Goal: Information Seeking & Learning: Check status

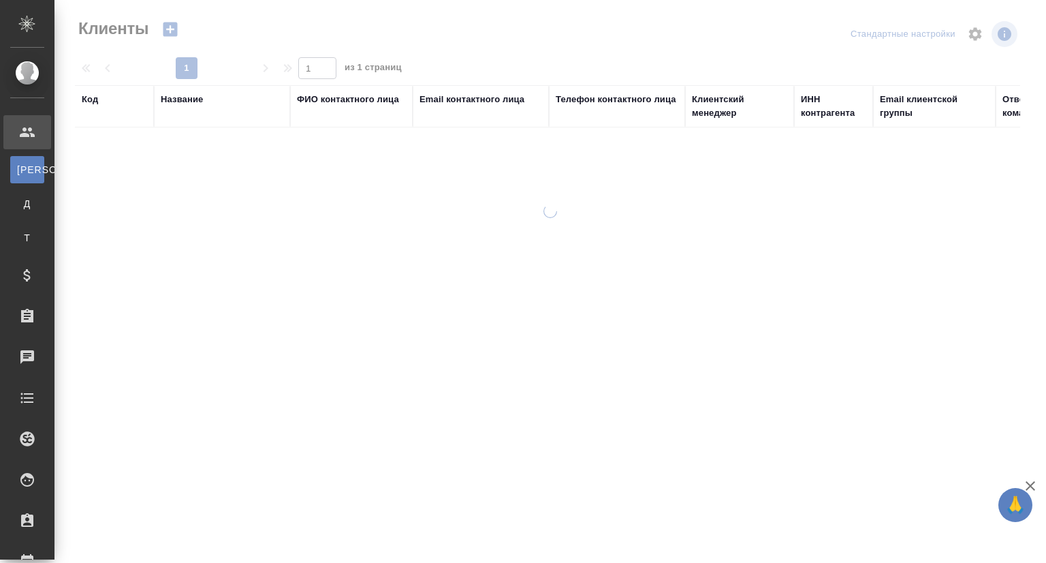
select select "RU"
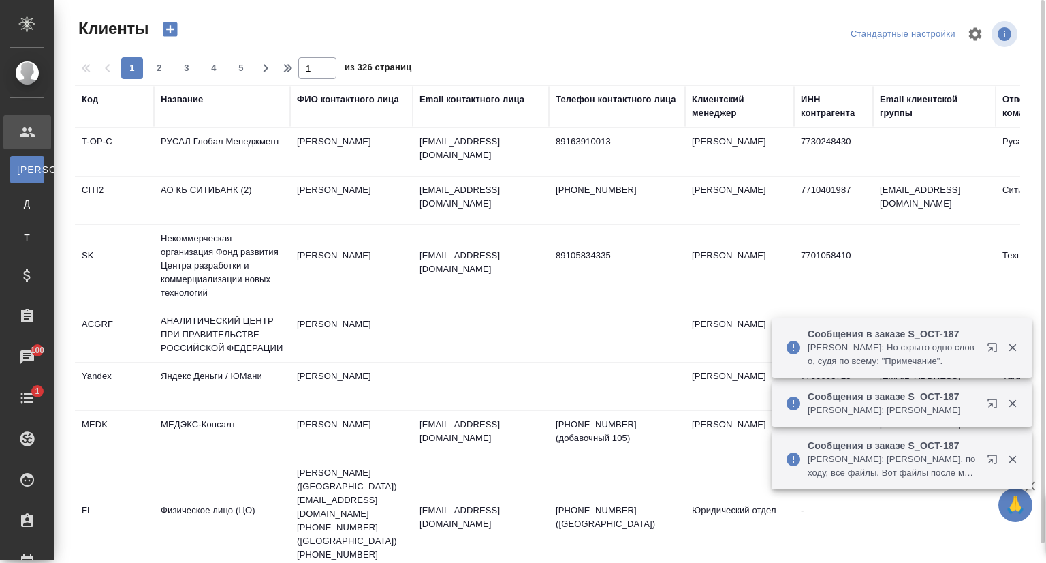
click at [459, 98] on div "Email контактного лица" at bounding box center [472, 100] width 105 height 14
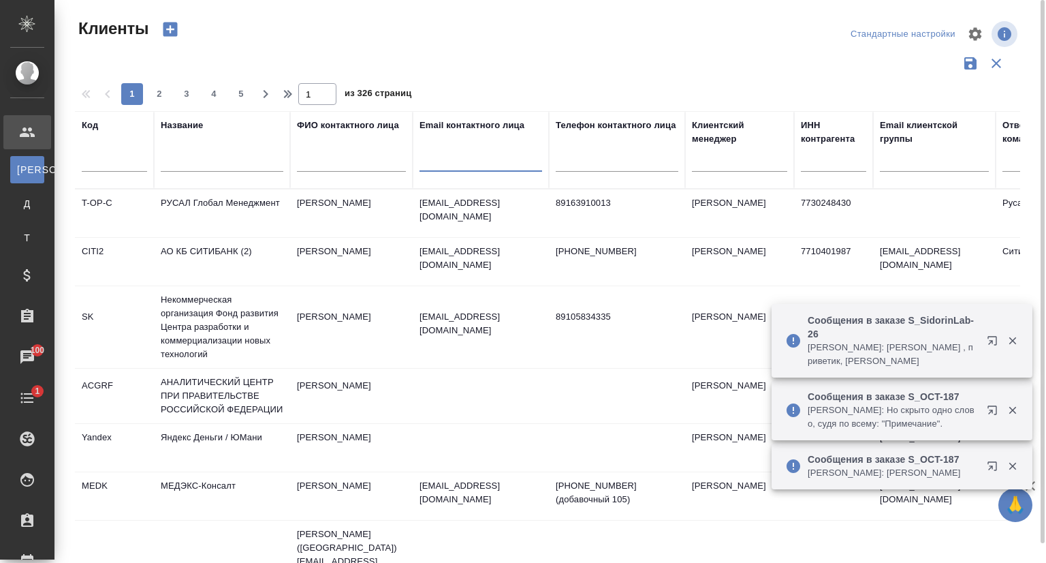
click at [463, 163] on input "text" at bounding box center [481, 163] width 123 height 17
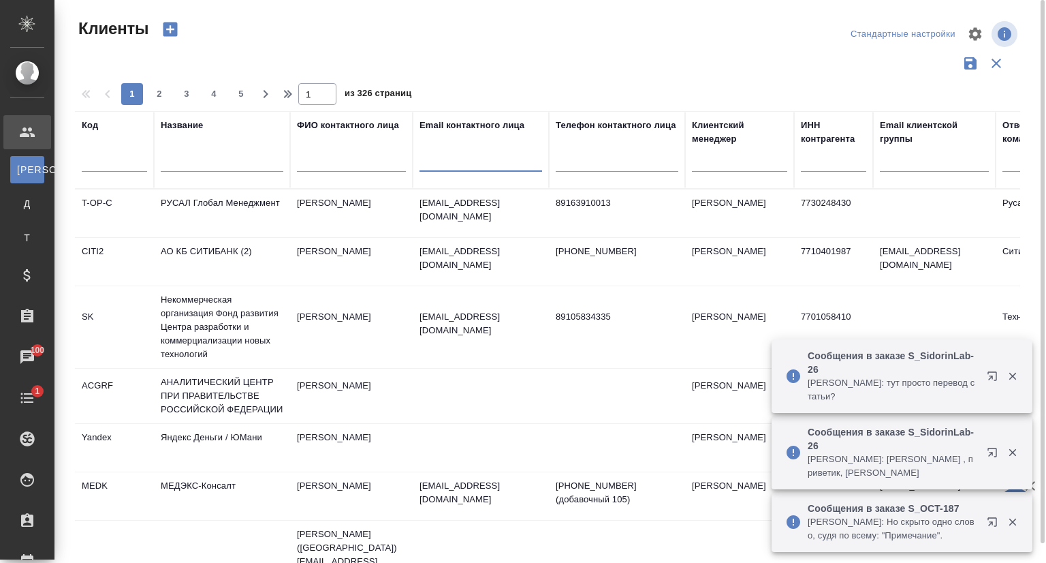
paste input "compedia.net"
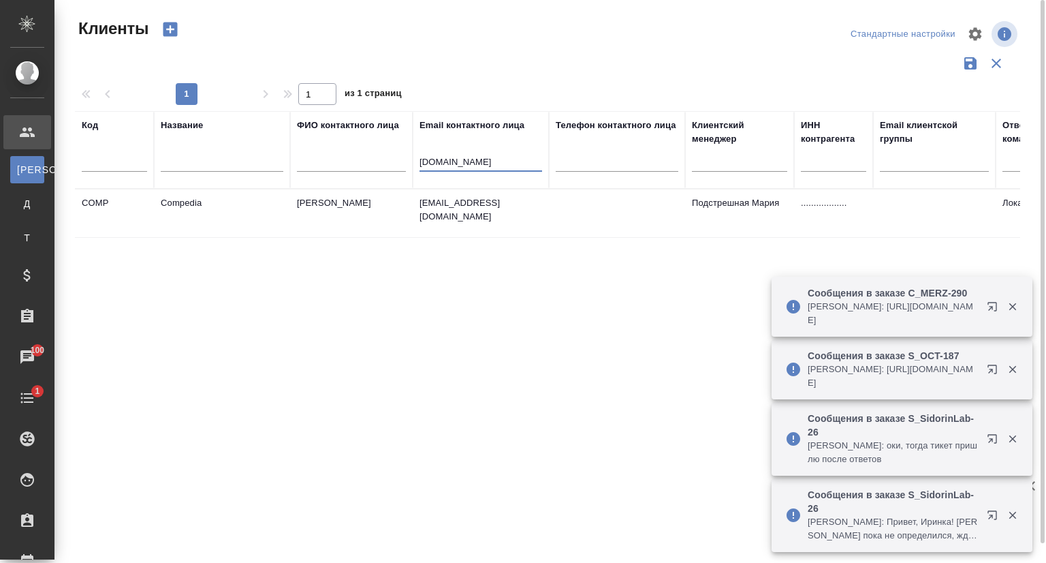
type input "compedia.net"
click at [234, 203] on td "Compedia" at bounding box center [222, 213] width 136 height 48
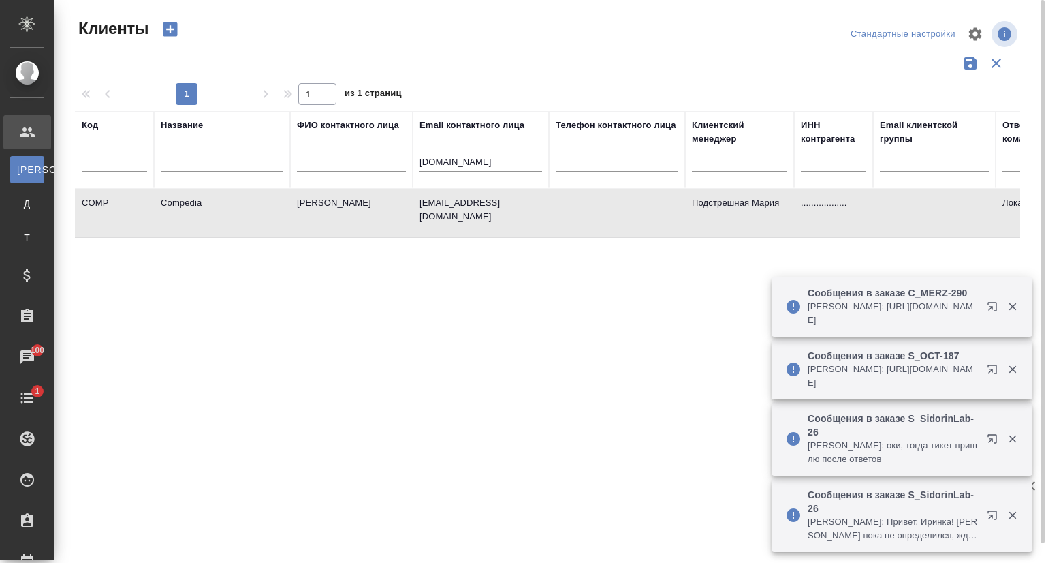
click at [234, 203] on td "Compedia" at bounding box center [222, 213] width 136 height 48
click at [218, 196] on td "Compedia" at bounding box center [222, 213] width 136 height 48
drag, startPoint x: 395, startPoint y: 164, endPoint x: 313, endPoint y: 170, distance: 81.9
click at [313, 170] on tr "Код Название ФИО контактного лица Email контактного лица compedia.net Телефон к…" at bounding box center [590, 150] width 1030 height 78
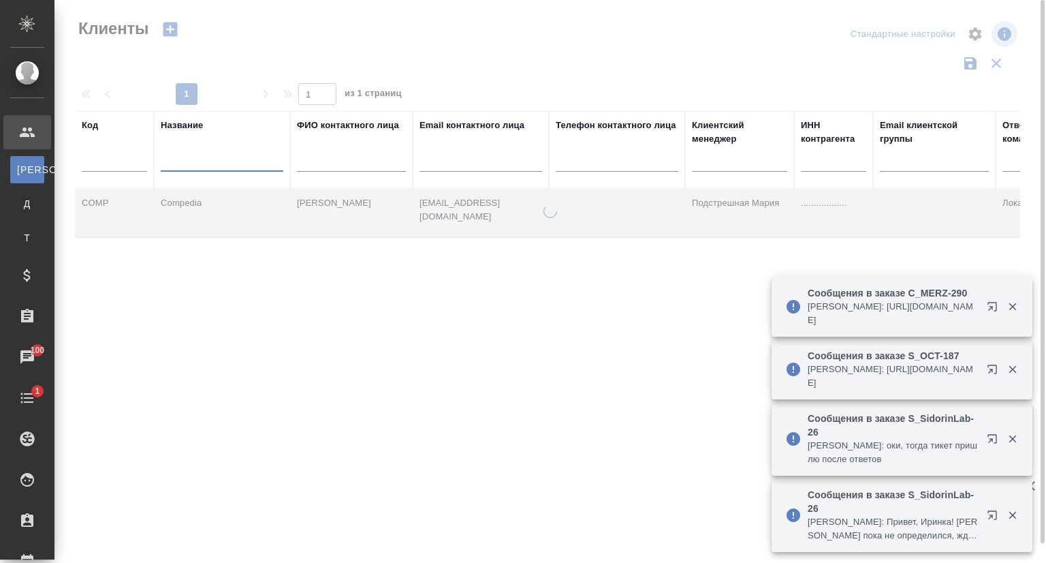
click at [188, 161] on input "text" at bounding box center [222, 163] width 123 height 17
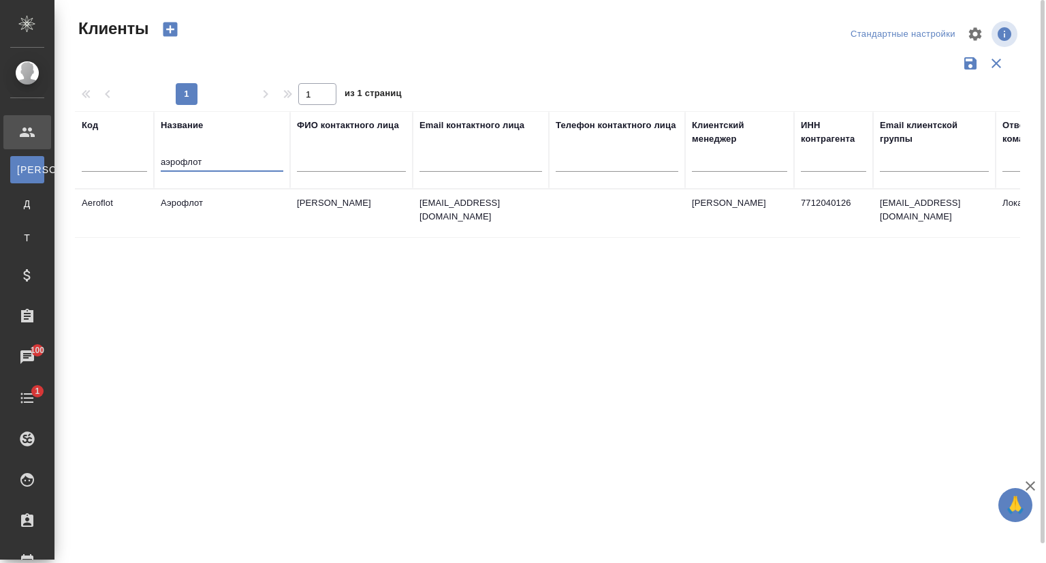
type input "аэрофлот"
click at [191, 206] on td "Аэрофлот" at bounding box center [222, 213] width 136 height 48
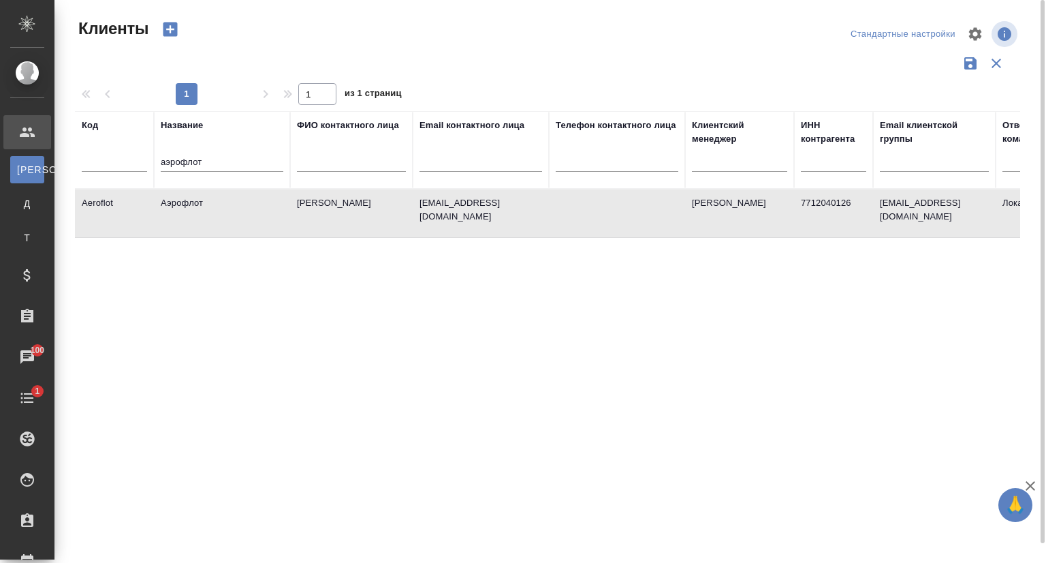
click at [192, 206] on td "Аэрофлот" at bounding box center [222, 213] width 136 height 48
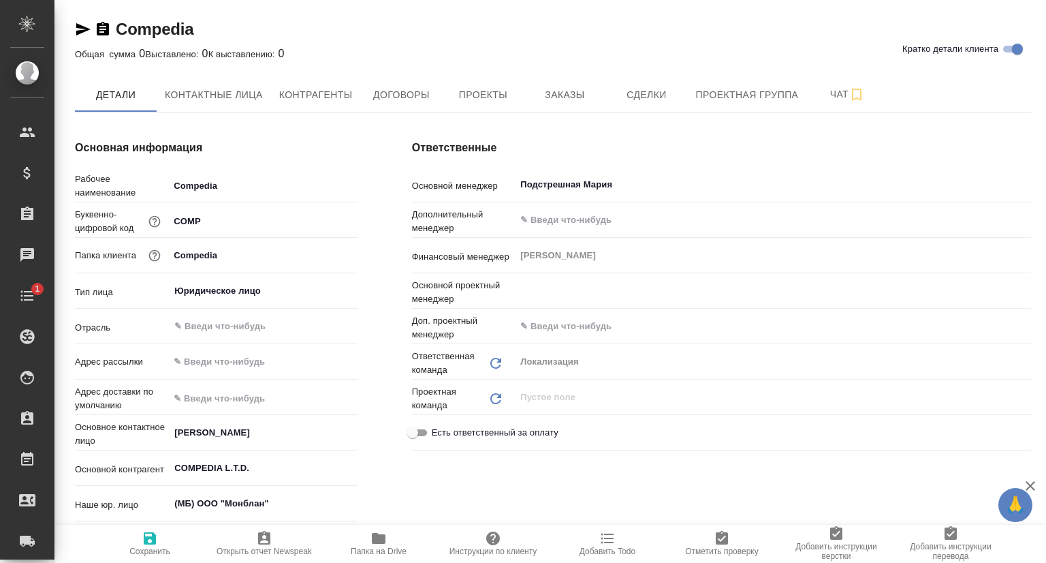
type textarea "x"
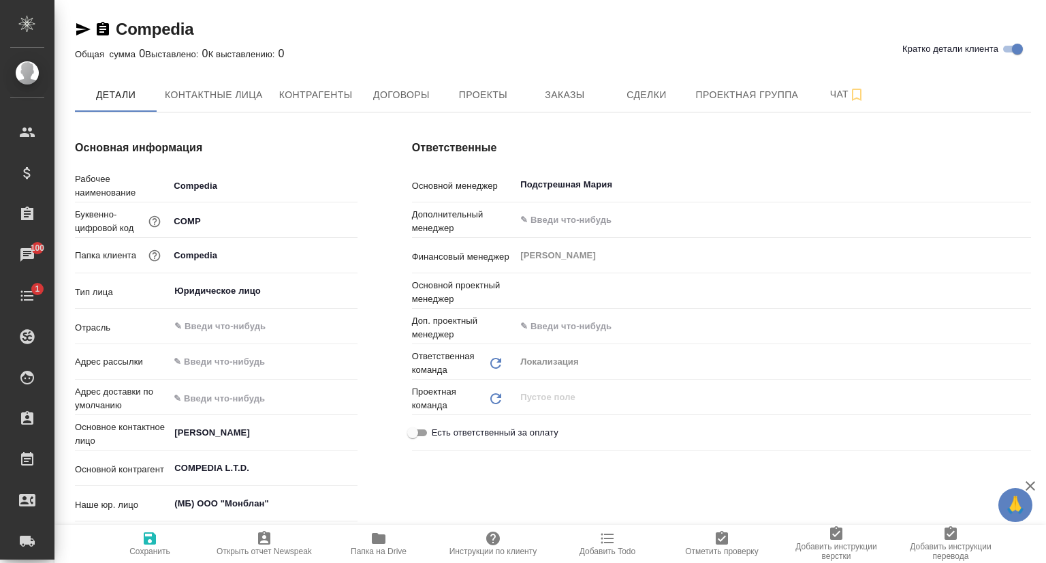
type textarea "x"
click at [578, 98] on span "Заказы" at bounding box center [564, 95] width 65 height 17
type textarea "x"
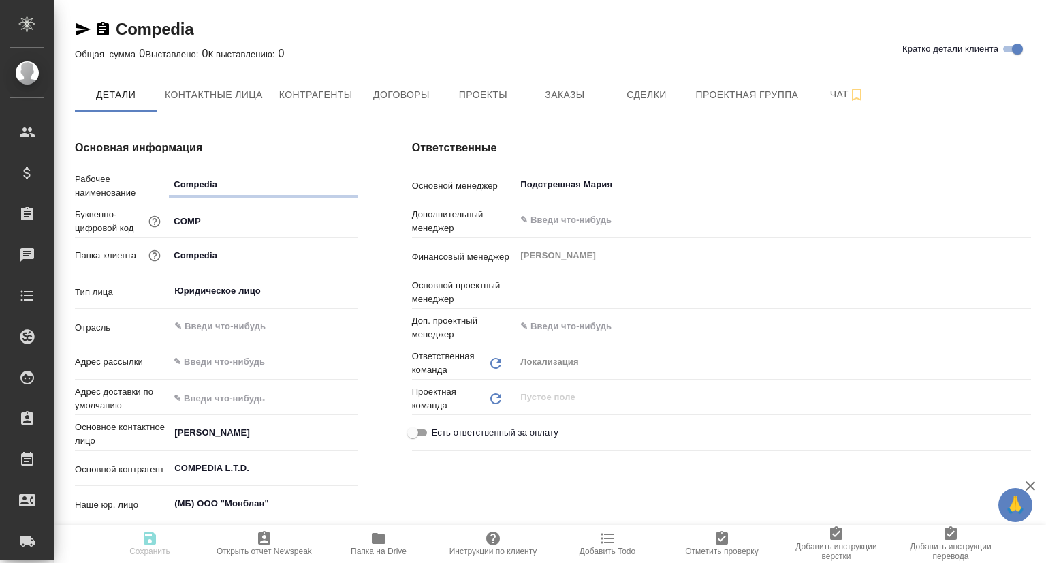
type textarea "x"
click at [80, 31] on icon "button" at bounding box center [83, 29] width 14 height 12
type textarea "x"
click at [562, 88] on span "Заказы" at bounding box center [564, 95] width 65 height 17
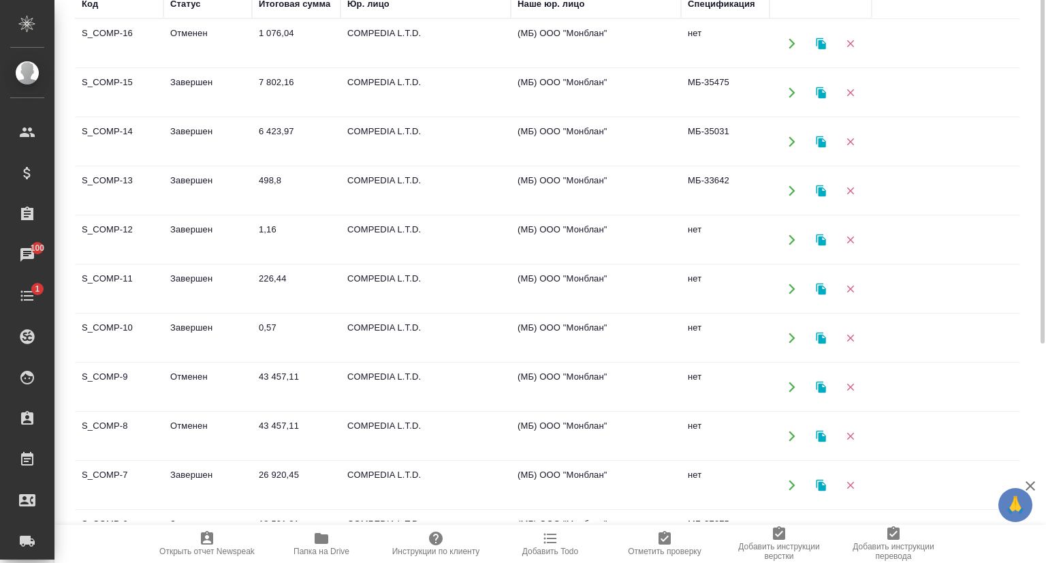
scroll to position [280, 0]
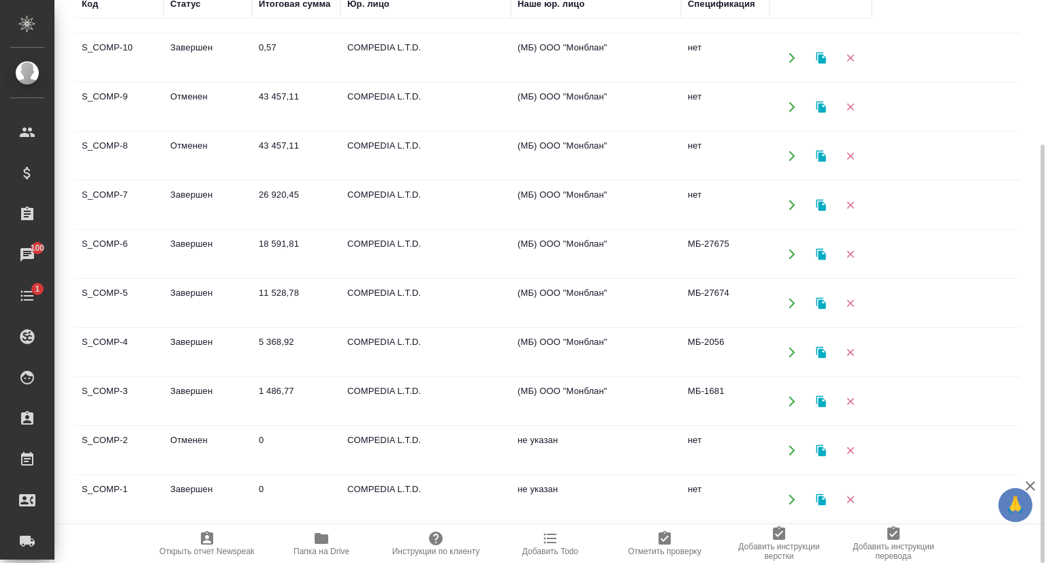
click at [106, 291] on td "S_COMP-5" at bounding box center [119, 303] width 89 height 48
click at [106, 290] on td "S_COMP-5" at bounding box center [119, 303] width 89 height 48
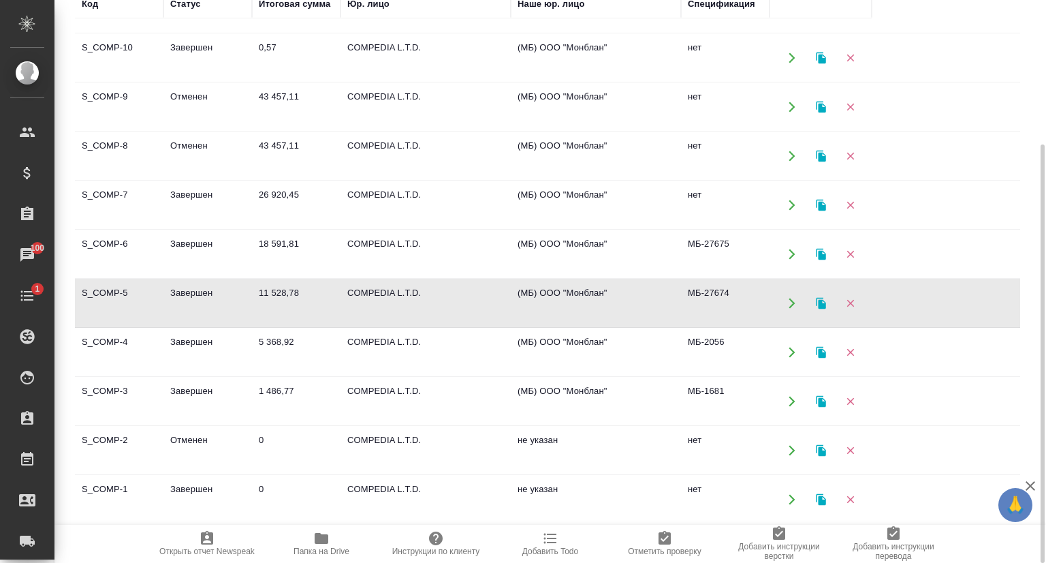
scroll to position [125, 0]
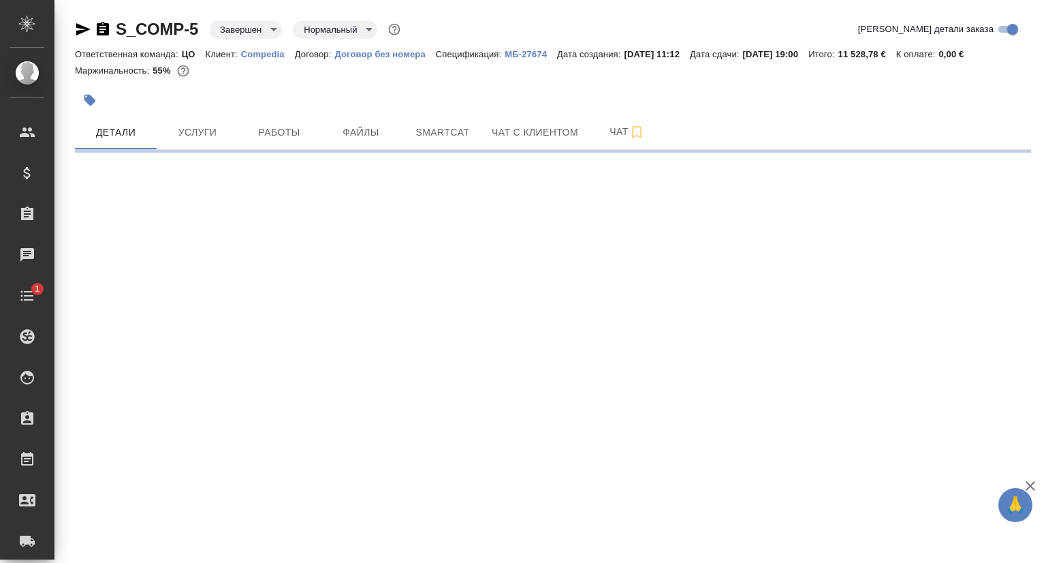
select select "RU"
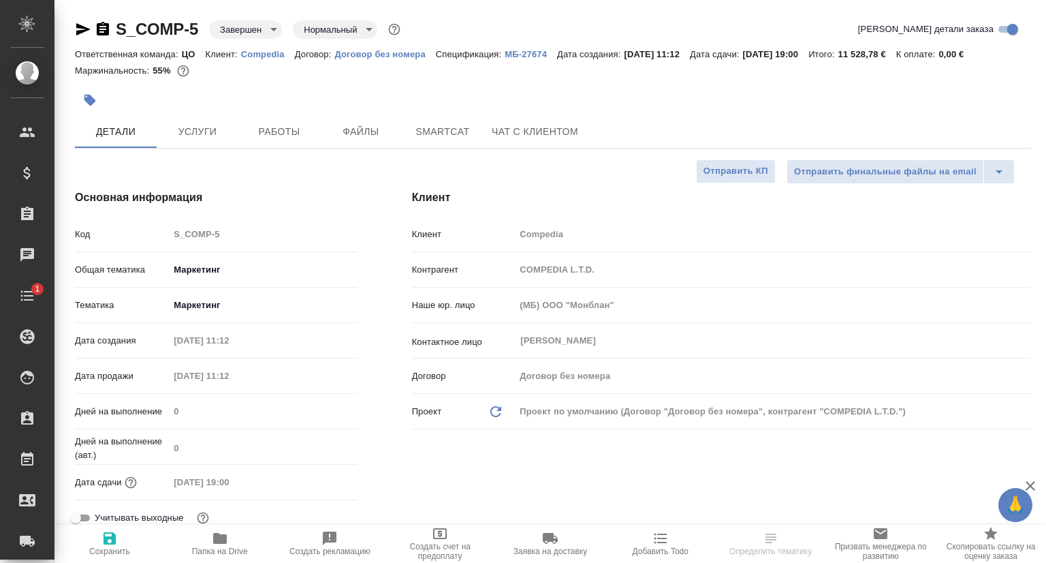
type textarea "x"
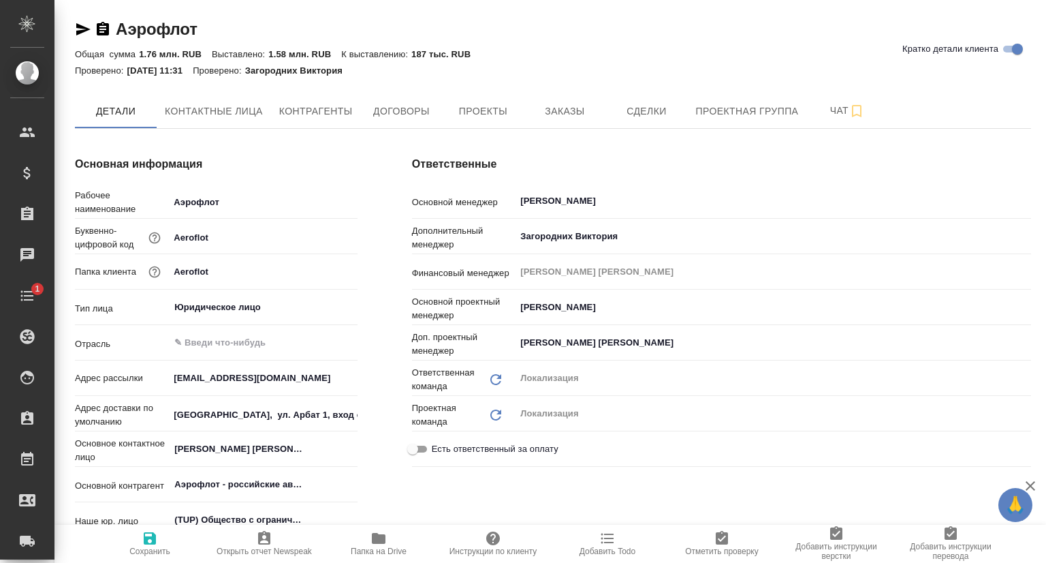
type textarea "x"
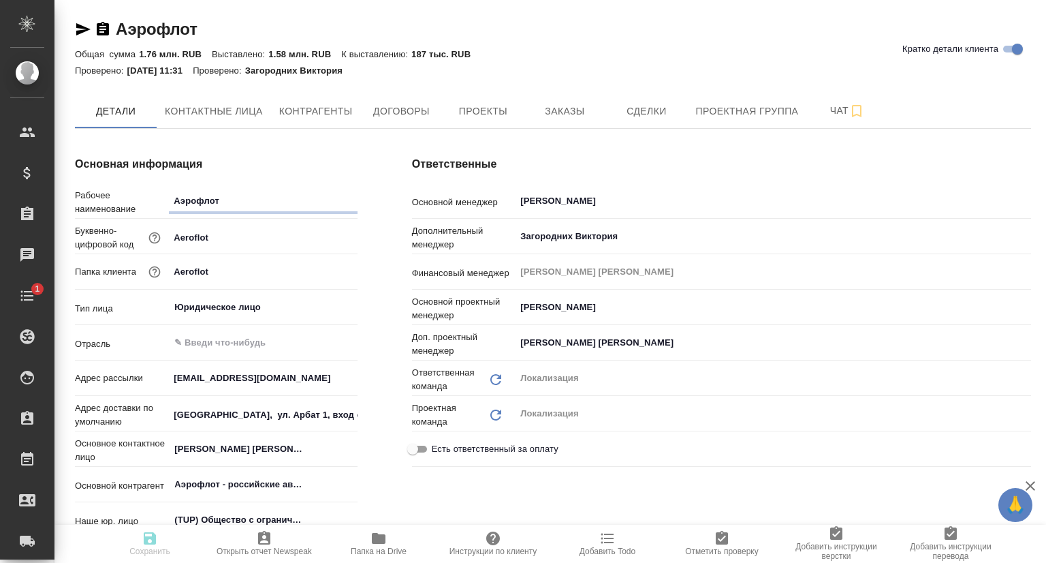
type textarea "x"
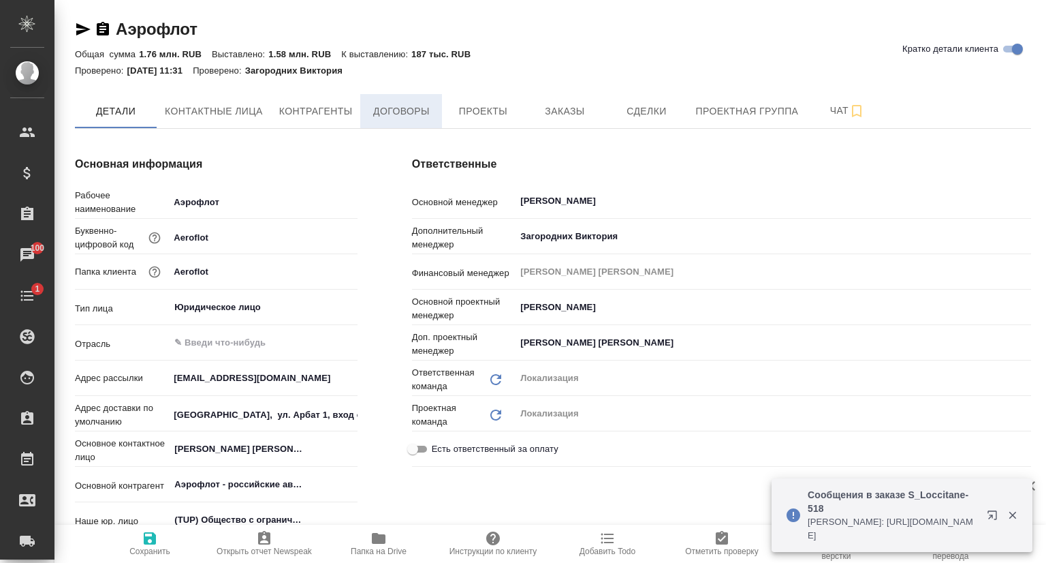
click at [402, 110] on span "Договоры" at bounding box center [401, 111] width 65 height 17
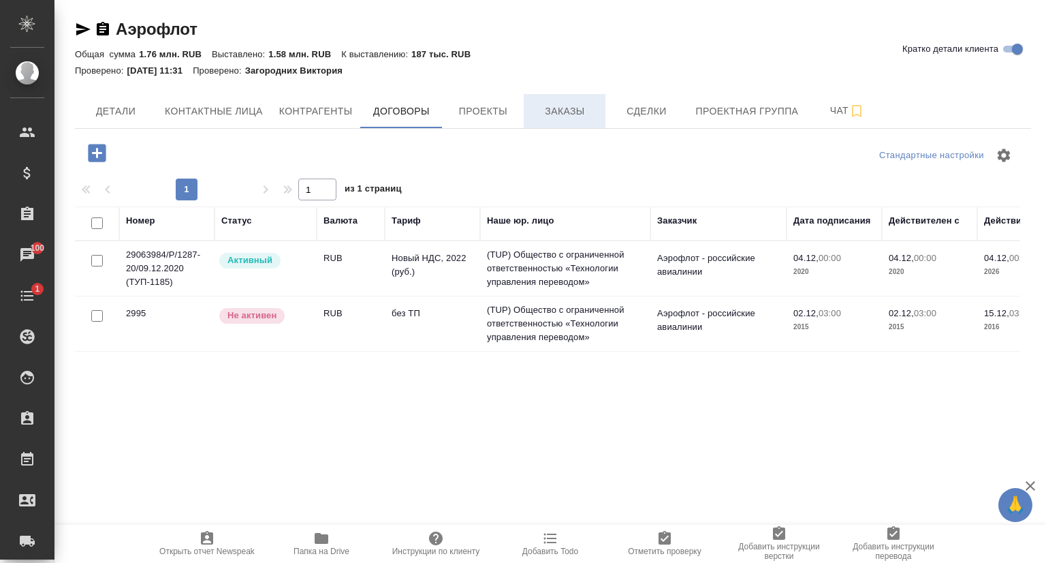
click at [591, 115] on span "Заказы" at bounding box center [564, 111] width 65 height 17
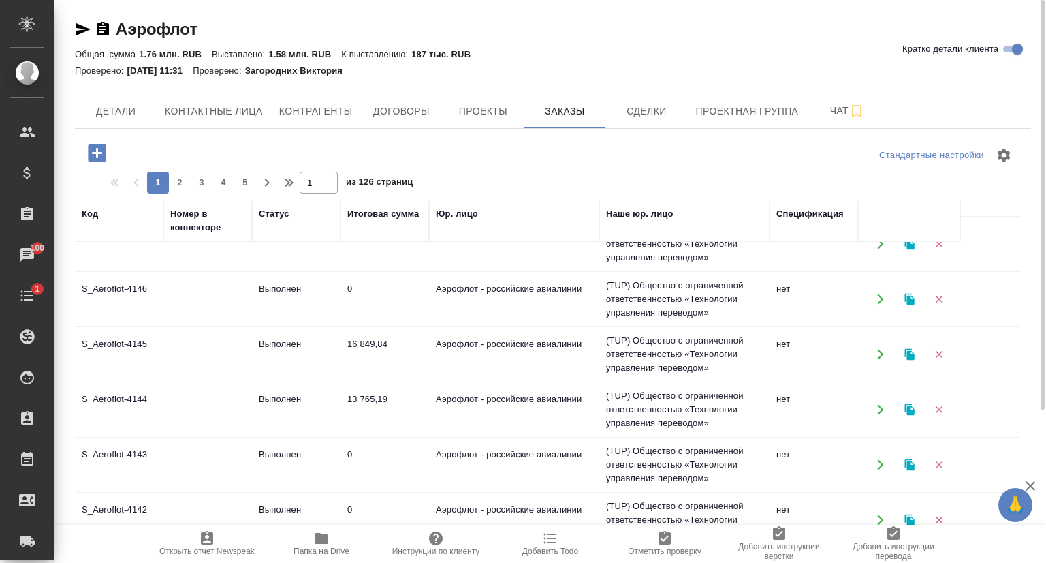
scroll to position [69, 0]
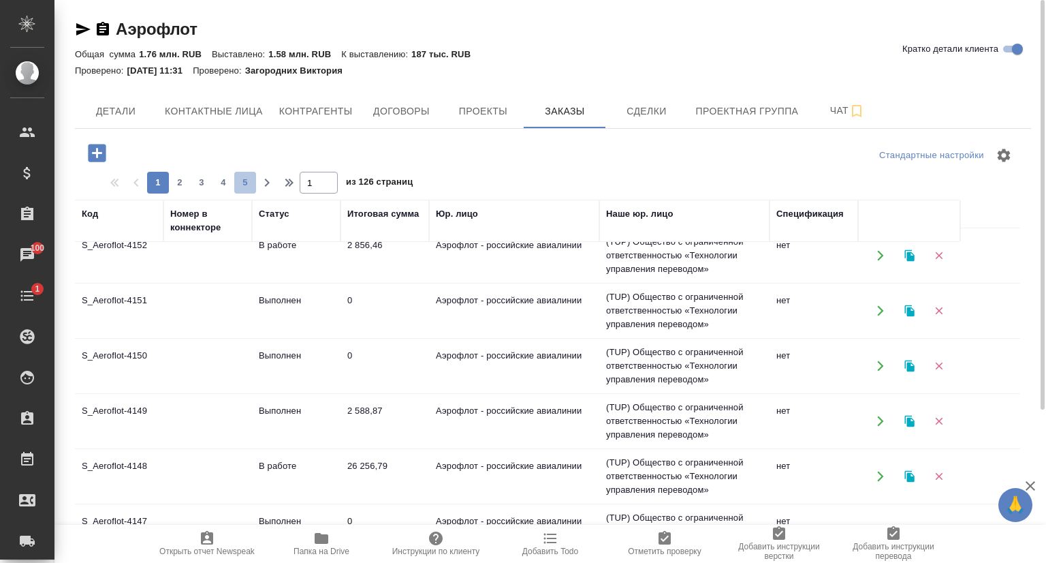
click at [252, 179] on span "5" at bounding box center [245, 183] width 22 height 14
type input "5"
click at [136, 351] on td "S_Aeroflot-4050" at bounding box center [119, 366] width 89 height 48
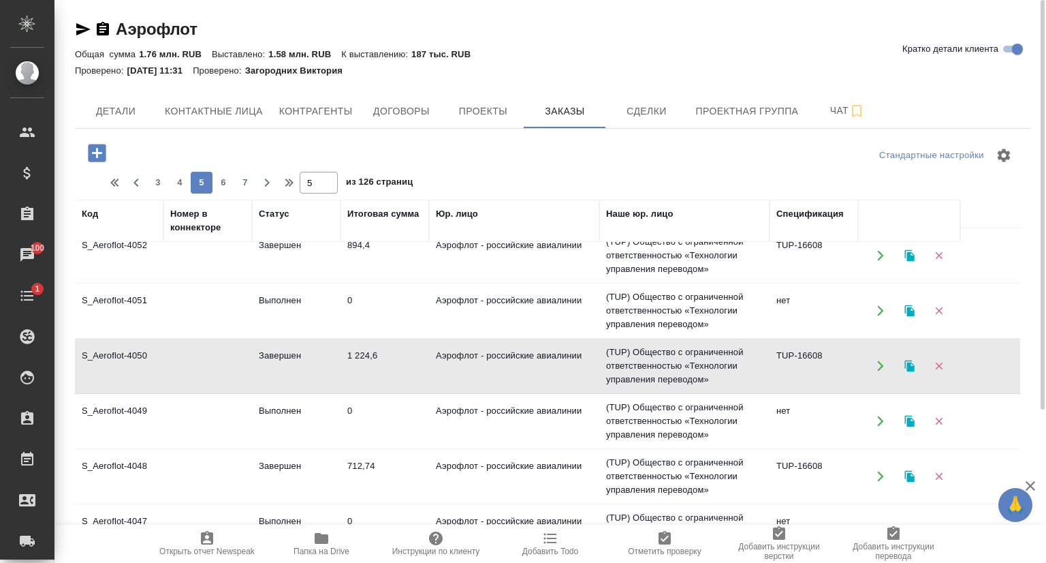
click at [136, 351] on td "S_Aeroflot-4050" at bounding box center [119, 366] width 89 height 48
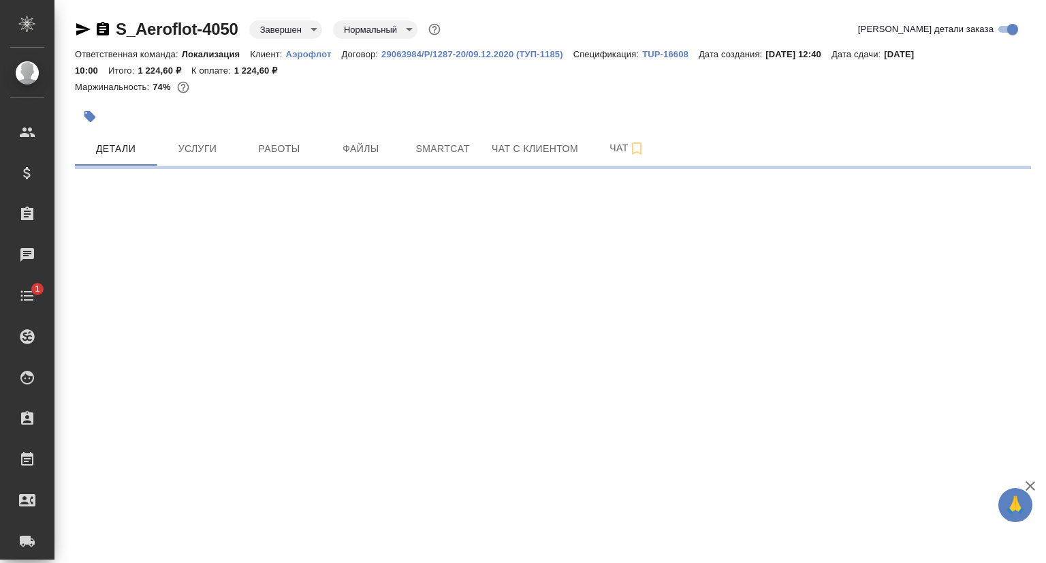
select select "RU"
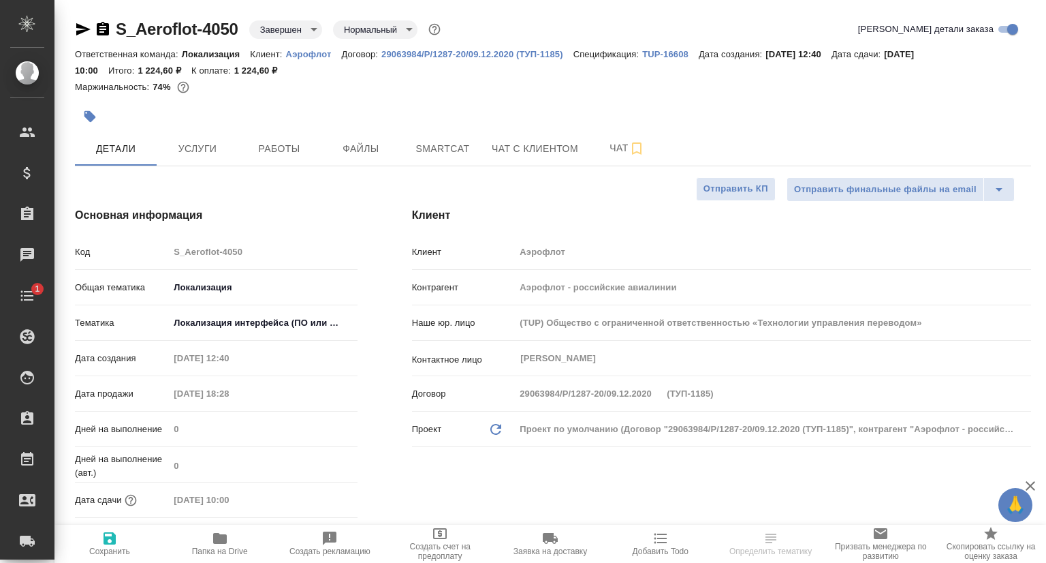
type textarea "x"
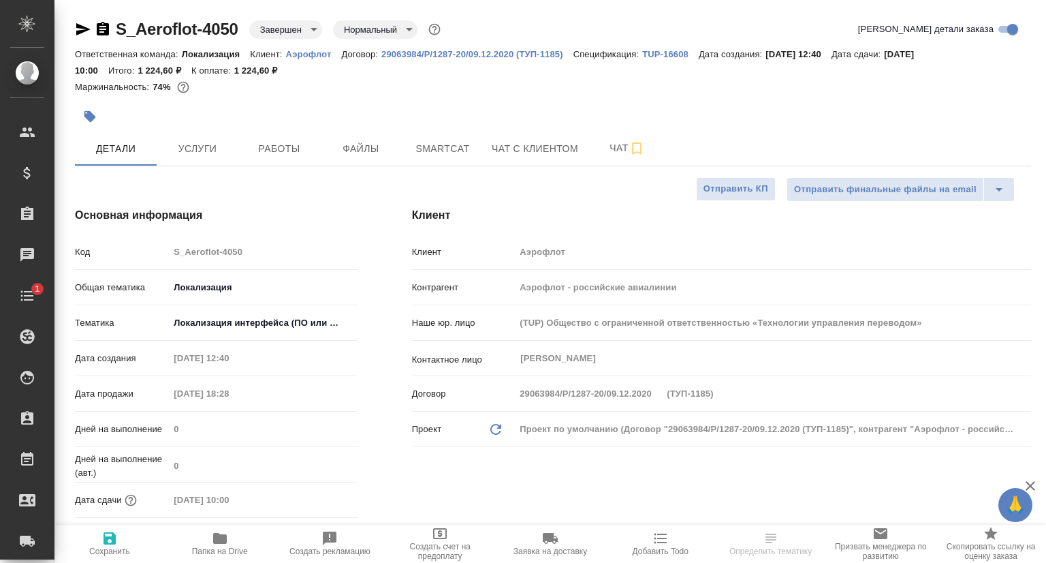
type textarea "x"
click at [672, 50] on p "TUP-16608" at bounding box center [670, 54] width 57 height 10
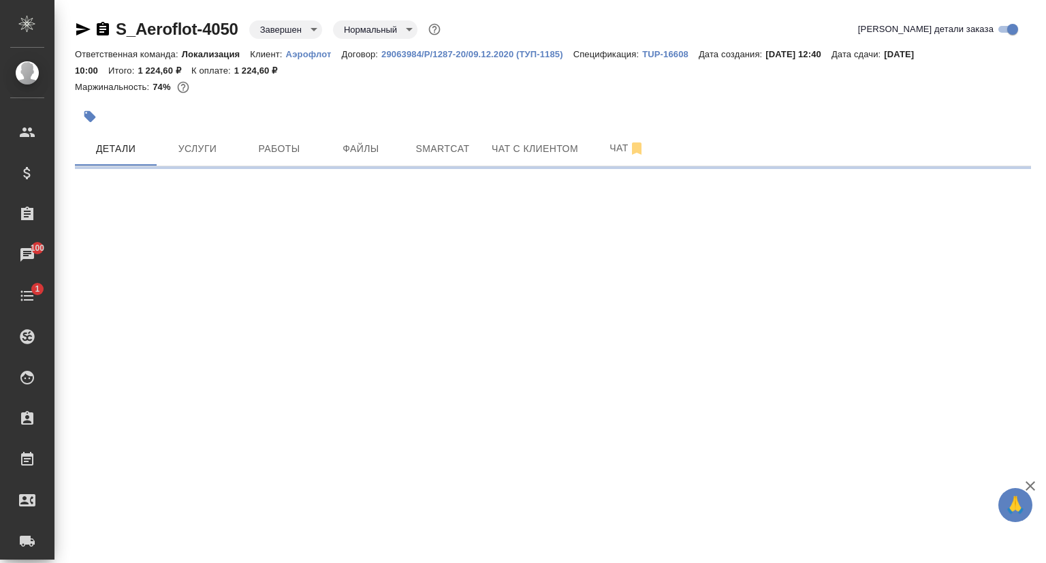
select select "RU"
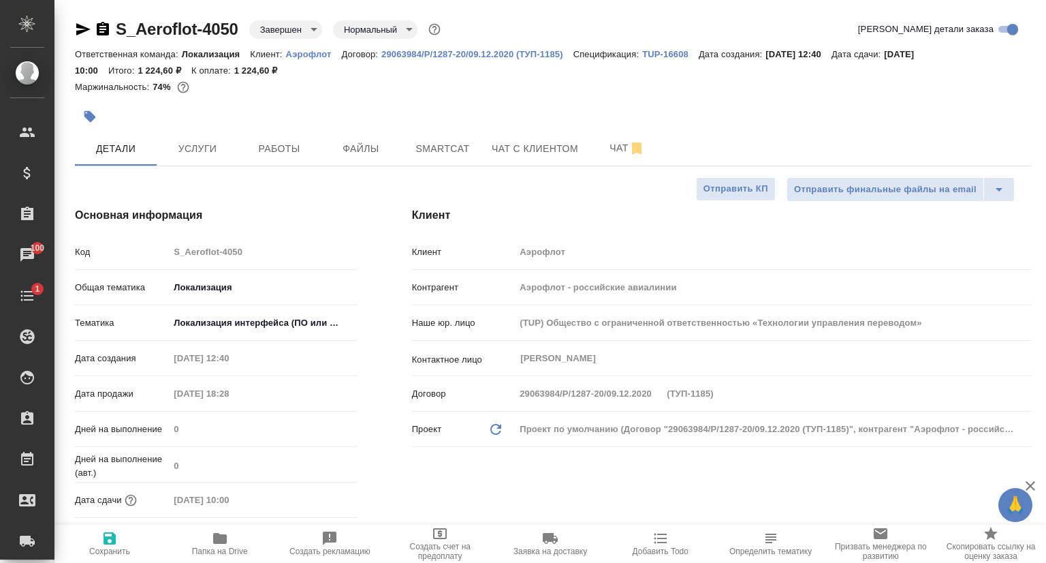
type textarea "x"
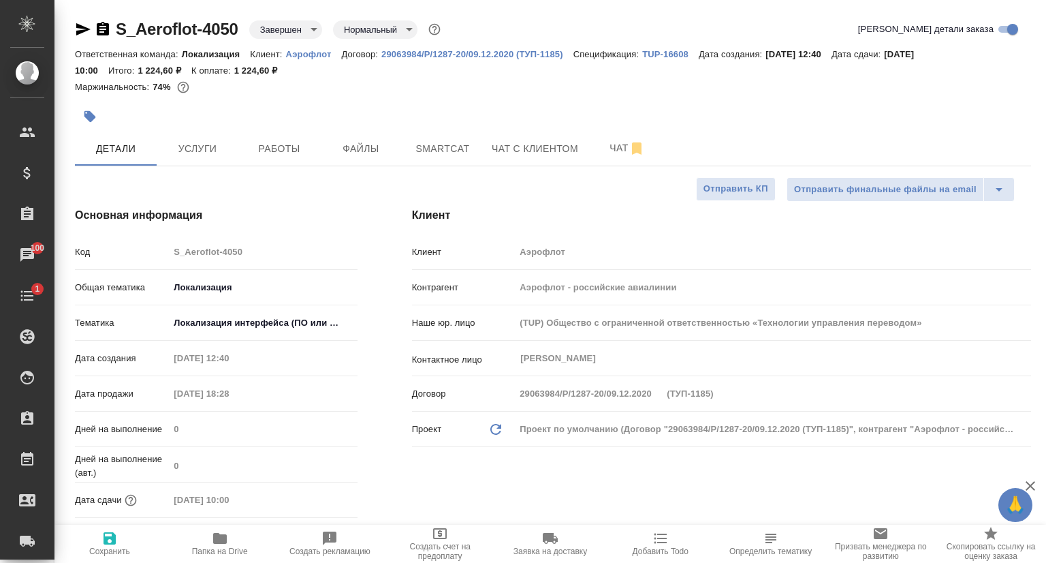
type textarea "x"
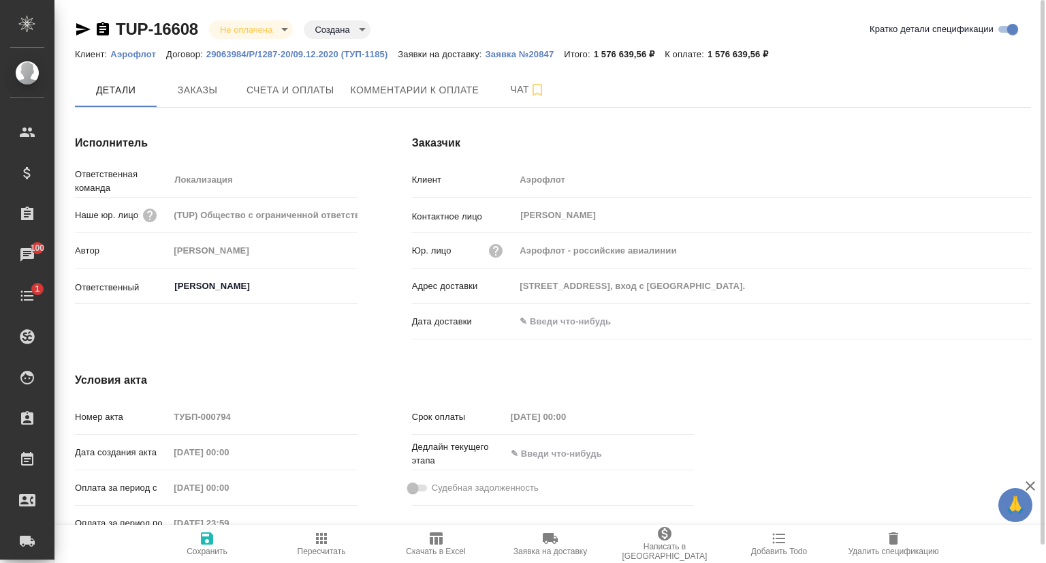
click at [311, 104] on button "Счета и оплаты" at bounding box center [290, 90] width 104 height 34
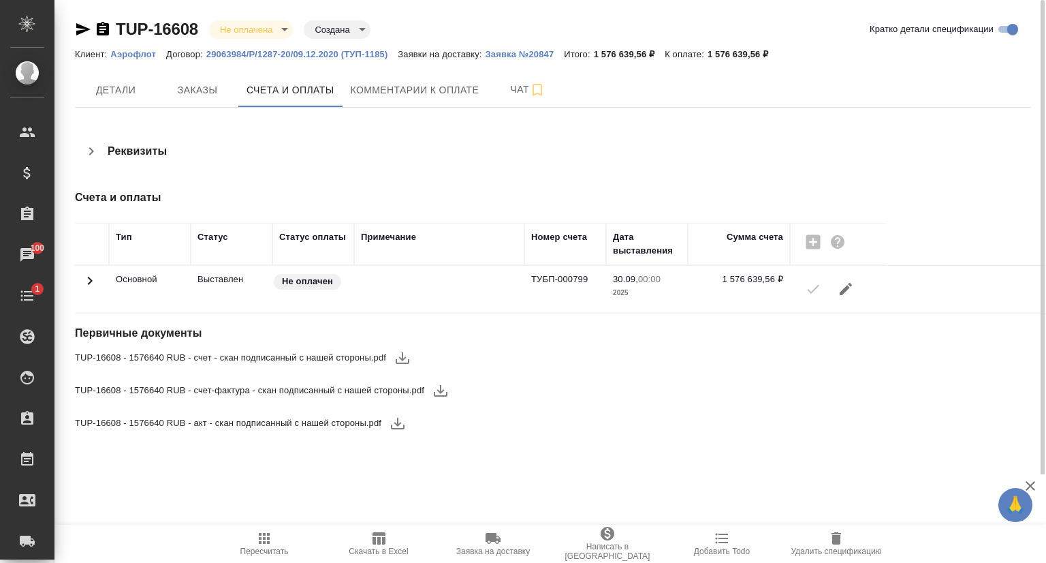
click at [401, 354] on icon "button" at bounding box center [402, 357] width 16 height 16
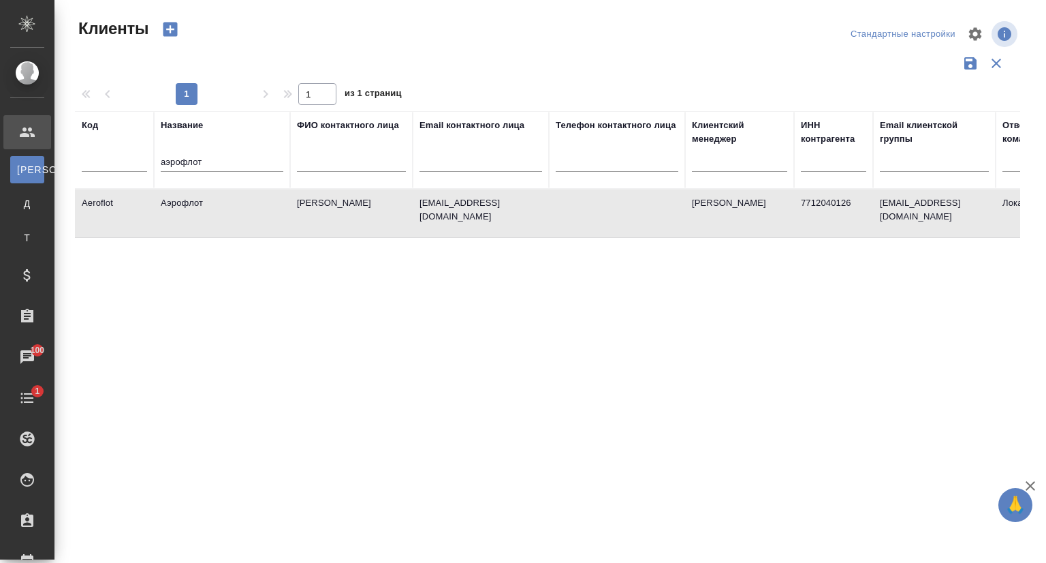
select select "RU"
drag, startPoint x: 204, startPoint y: 166, endPoint x: 141, endPoint y: 179, distance: 64.8
click at [141, 179] on tr "Код Название аэрофлот ФИО контактного лица Email контактного лица Телефон конта…" at bounding box center [590, 150] width 1030 height 78
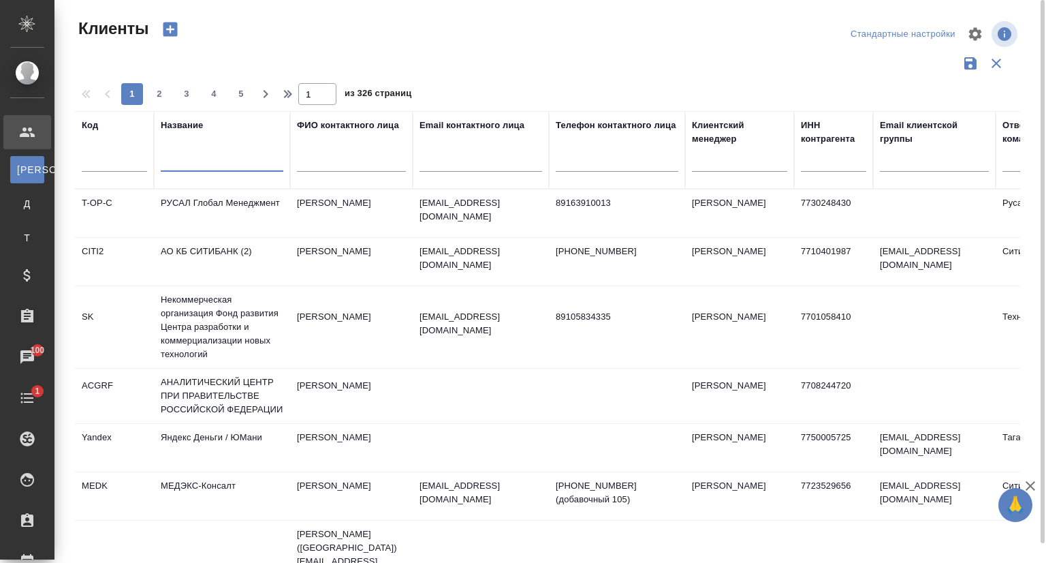
click at [442, 161] on input "text" at bounding box center [481, 163] width 123 height 17
paste input "[EMAIL_ADDRESS][DOMAIN_NAME]"
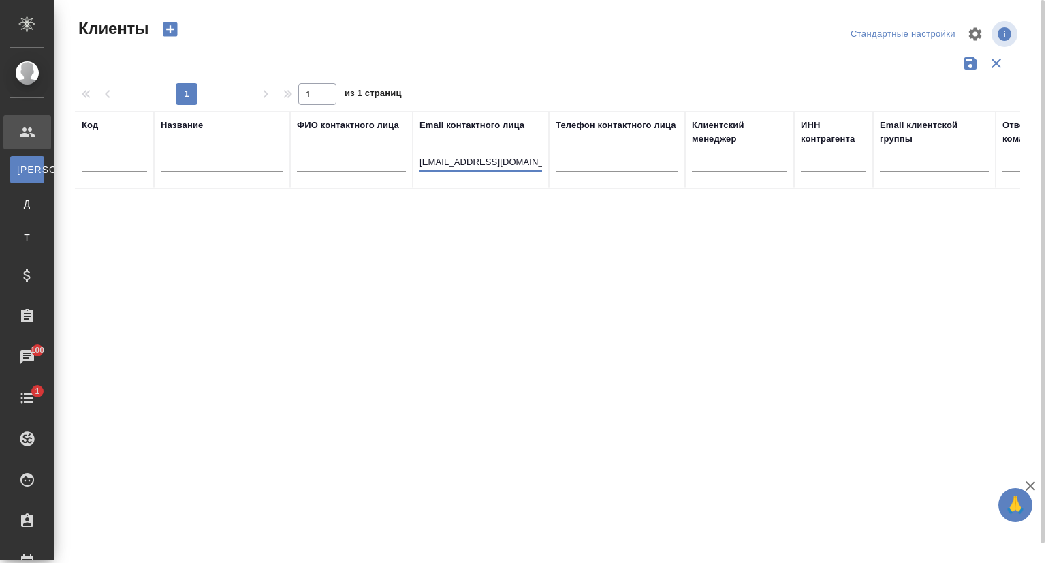
drag, startPoint x: 447, startPoint y: 163, endPoint x: 333, endPoint y: 171, distance: 114.0
click at [333, 171] on tr "Код Название ФИО контактного лица Email контактного лица [EMAIL_ADDRESS][DOMAIN…" at bounding box center [590, 150] width 1030 height 78
drag, startPoint x: 516, startPoint y: 166, endPoint x: 327, endPoint y: 170, distance: 189.4
click at [327, 170] on tr "Код Название ФИО контактного лица Email контактного лица [DOMAIN_NAME] Телефон …" at bounding box center [590, 150] width 1030 height 78
paste input "ru"
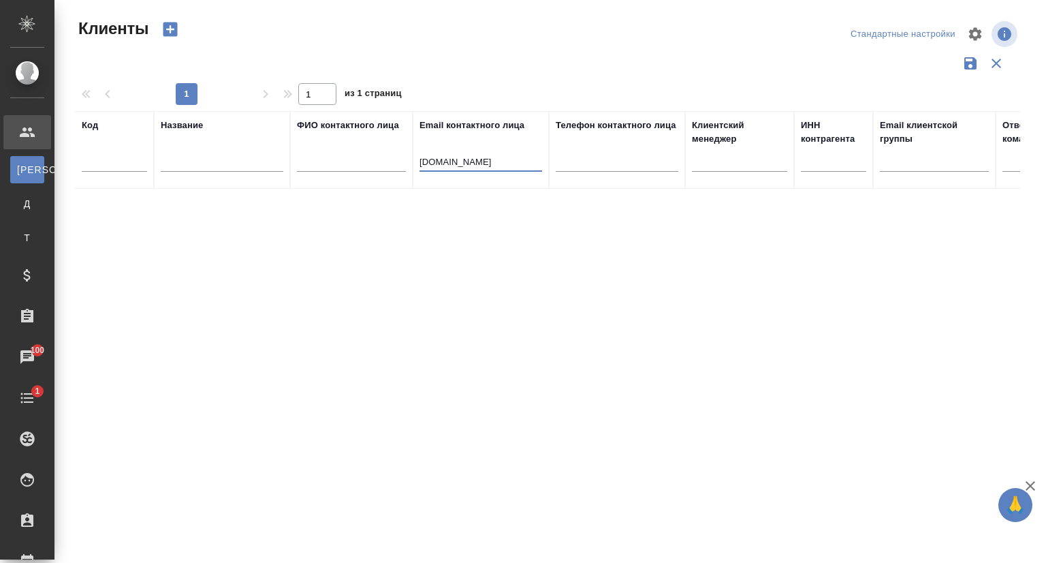
type input "[DOMAIN_NAME]"
